Goal: Check status: Check status

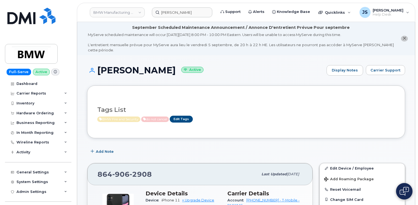
scroll to position [28, 0]
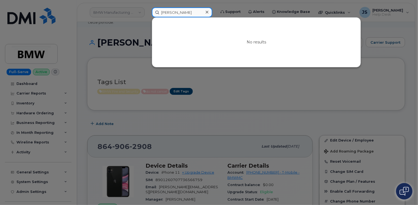
click at [176, 13] on input "[PERSON_NAME]" at bounding box center [182, 12] width 60 height 10
drag, startPoint x: 176, startPoint y: 13, endPoint x: 171, endPoint y: 9, distance: 5.9
click at [171, 9] on input "[PERSON_NAME]" at bounding box center [182, 12] width 60 height 10
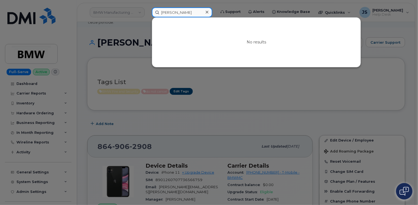
paste input "297134"
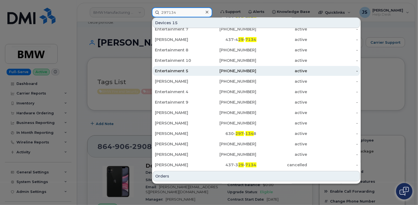
scroll to position [25, 0]
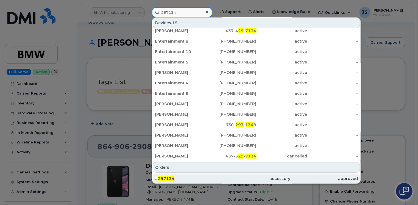
type input "297134"
drag, startPoint x: 185, startPoint y: 179, endPoint x: 185, endPoint y: 174, distance: 4.4
click at [185, 179] on div "# 297134" at bounding box center [189, 178] width 68 height 5
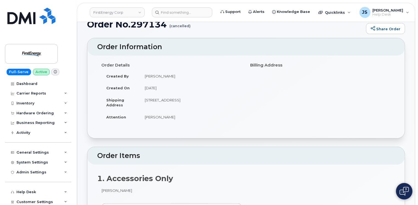
scroll to position [27, 0]
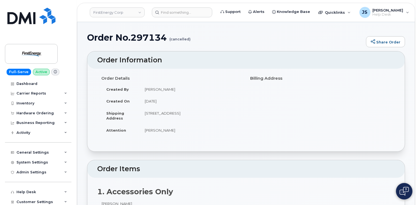
click at [149, 38] on h1 "Order No.297134 (cancelled)" at bounding box center [225, 38] width 276 height 10
copy h1 "297134"
click at [188, 14] on input at bounding box center [182, 12] width 60 height 10
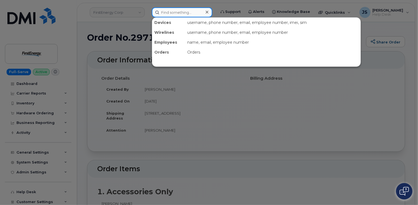
paste input "(484) 577-0424"
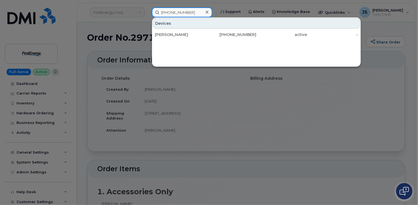
type input "(484) 577-0424"
click at [193, 39] on div "Rosa E Nieves 484-577-0424 active -" at bounding box center [256, 34] width 208 height 11
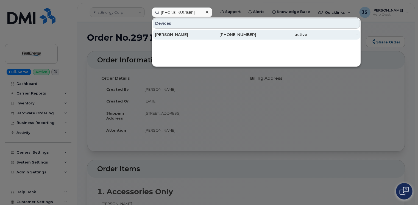
click at [191, 34] on div "Rosa E Nieves" at bounding box center [180, 34] width 51 height 5
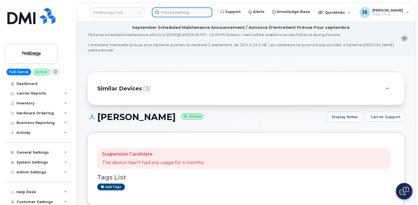
click at [165, 12] on input at bounding box center [182, 12] width 60 height 10
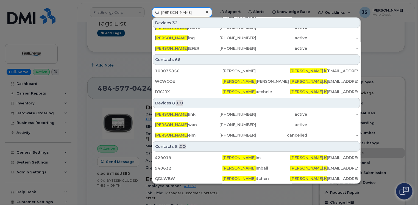
scroll to position [165, 0]
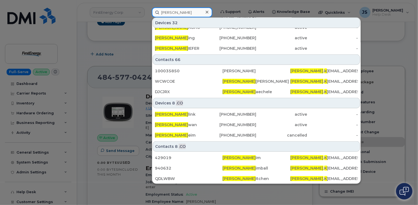
type input "Rachel K"
click at [78, 141] on div at bounding box center [209, 102] width 418 height 205
